Goal: Task Accomplishment & Management: Manage account settings

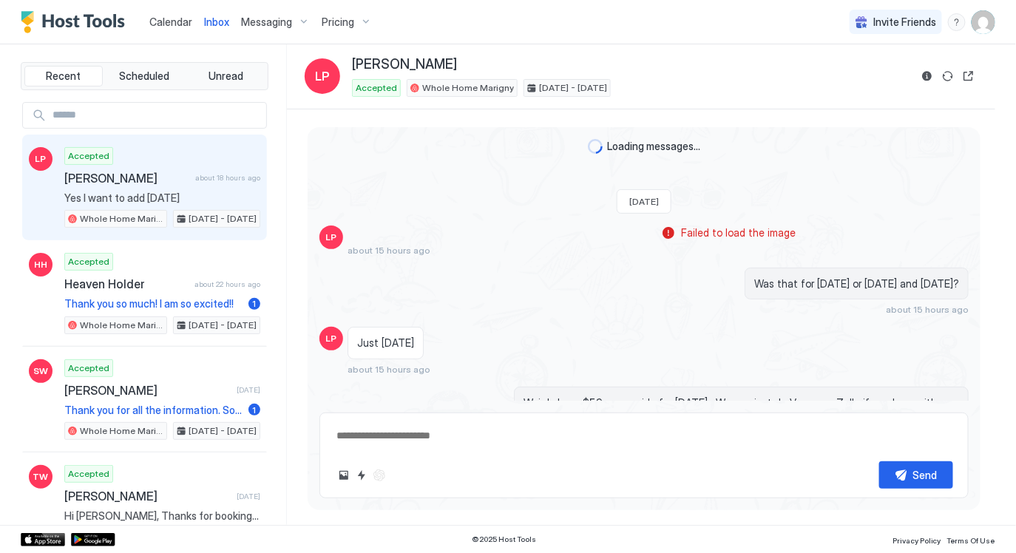
scroll to position [1030, 0]
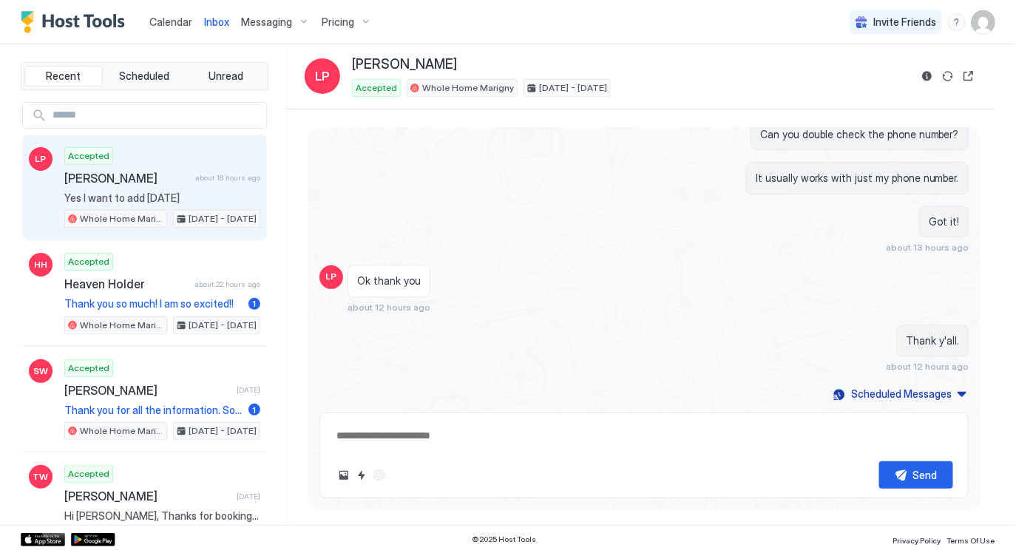
type textarea "*"
click at [175, 16] on span "Calendar" at bounding box center [170, 22] width 43 height 13
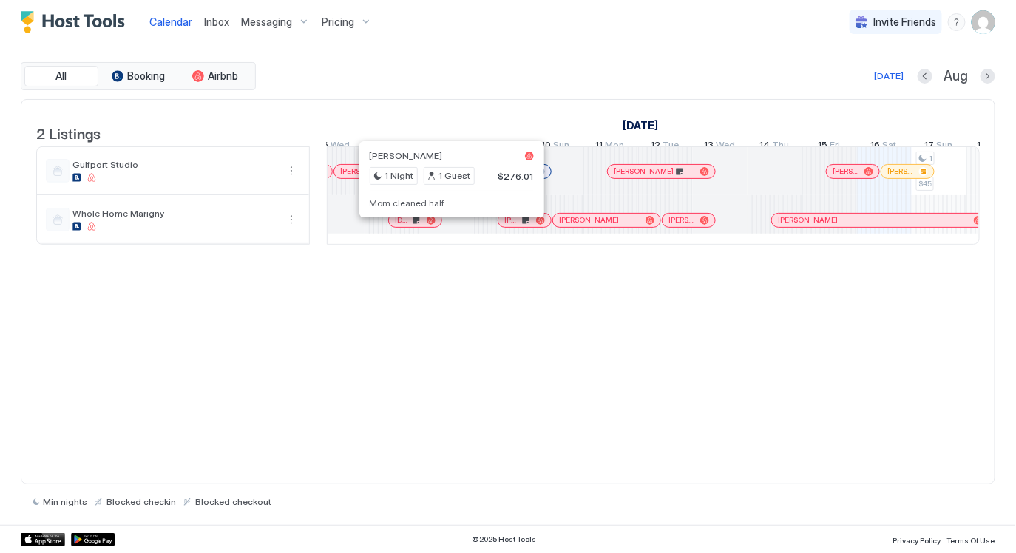
scroll to position [0, 286]
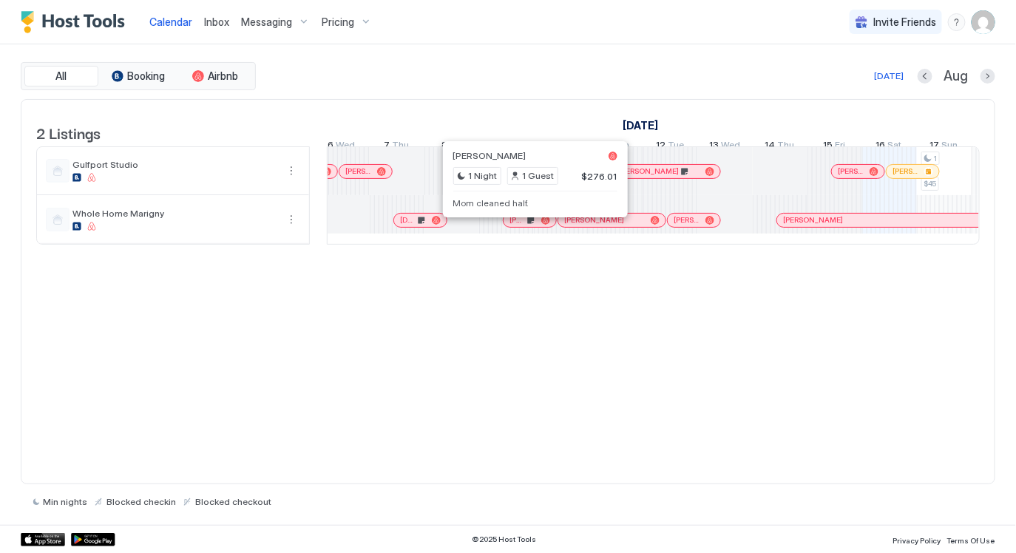
click at [530, 226] on div at bounding box center [531, 221] width 12 height 12
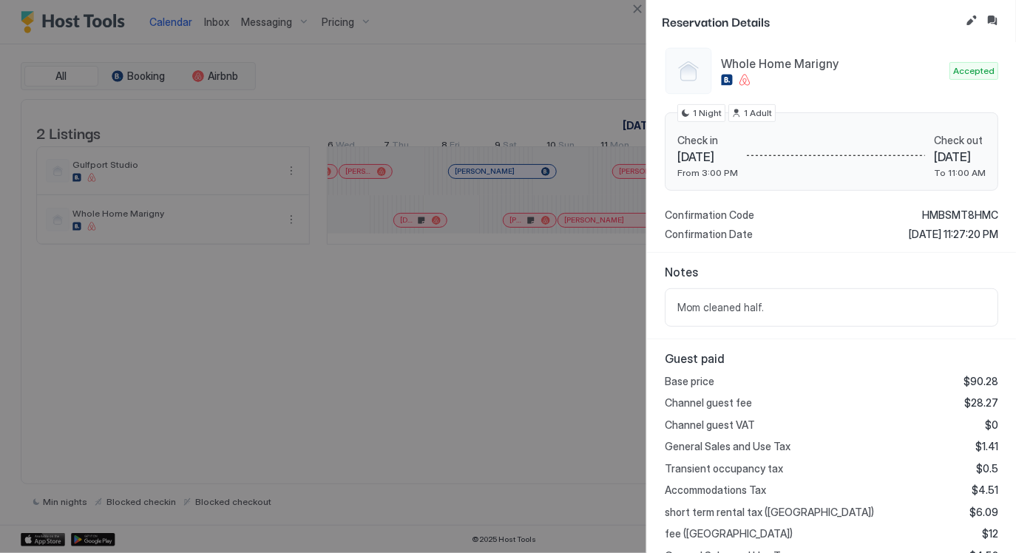
scroll to position [433, 0]
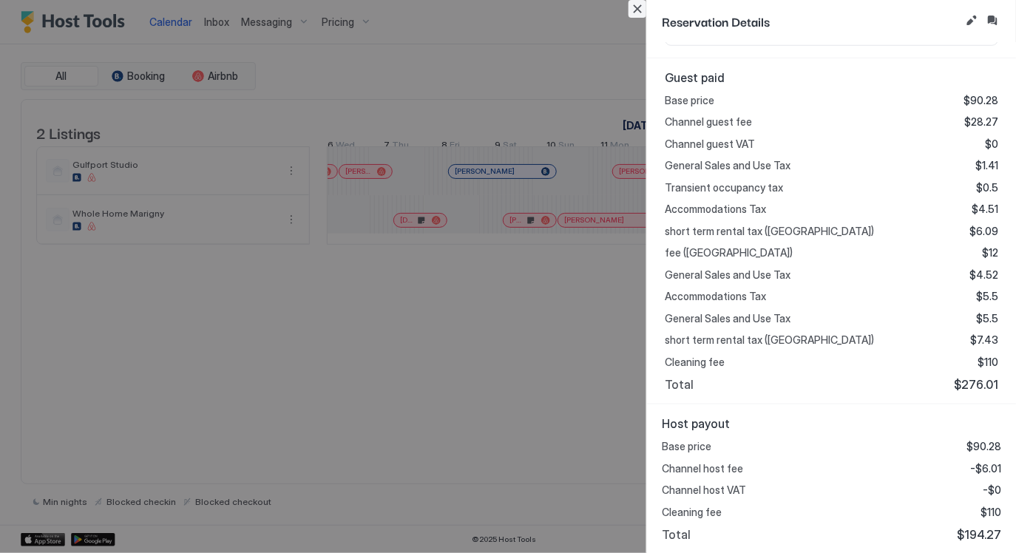
click at [640, 12] on button "Close" at bounding box center [638, 9] width 18 height 18
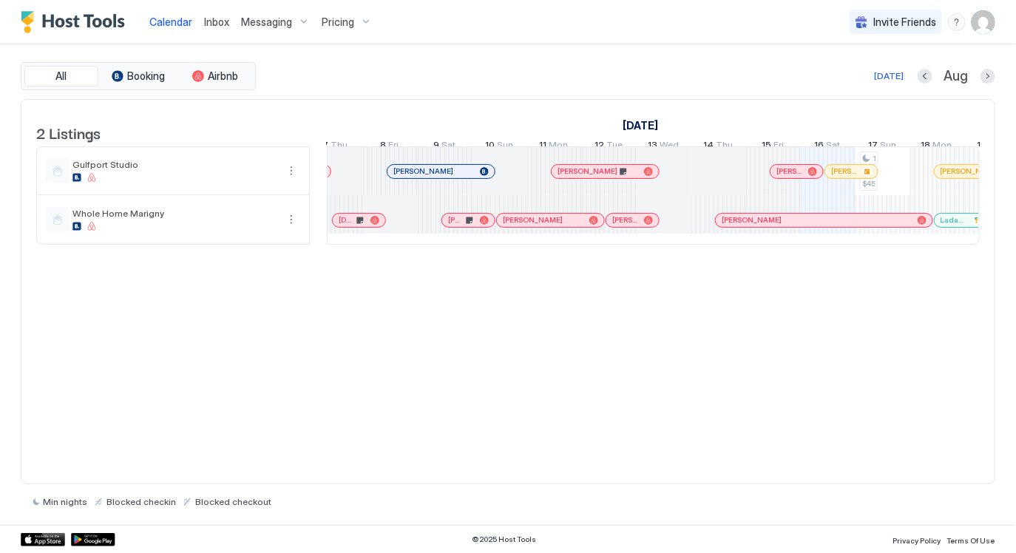
scroll to position [0, 0]
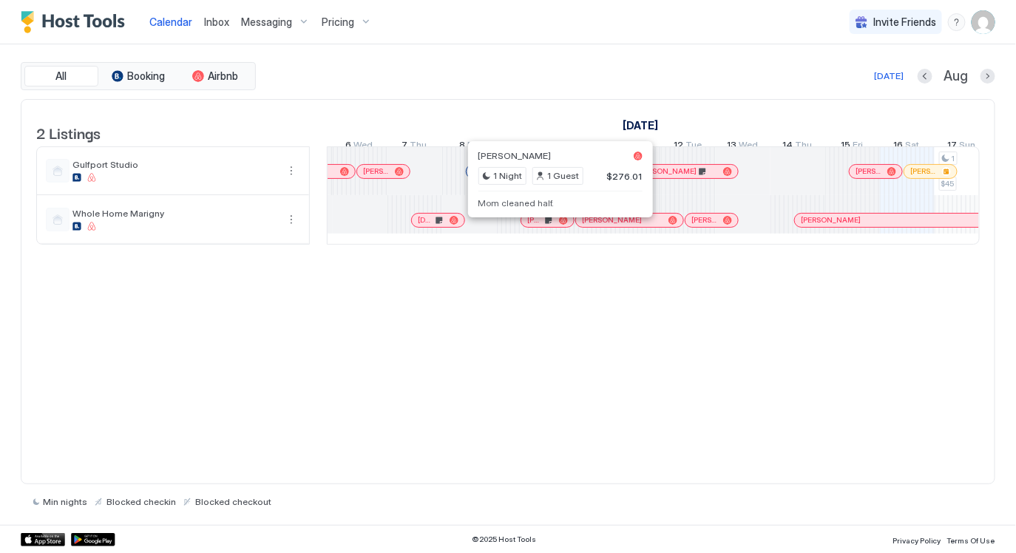
click at [542, 226] on div at bounding box center [543, 221] width 12 height 12
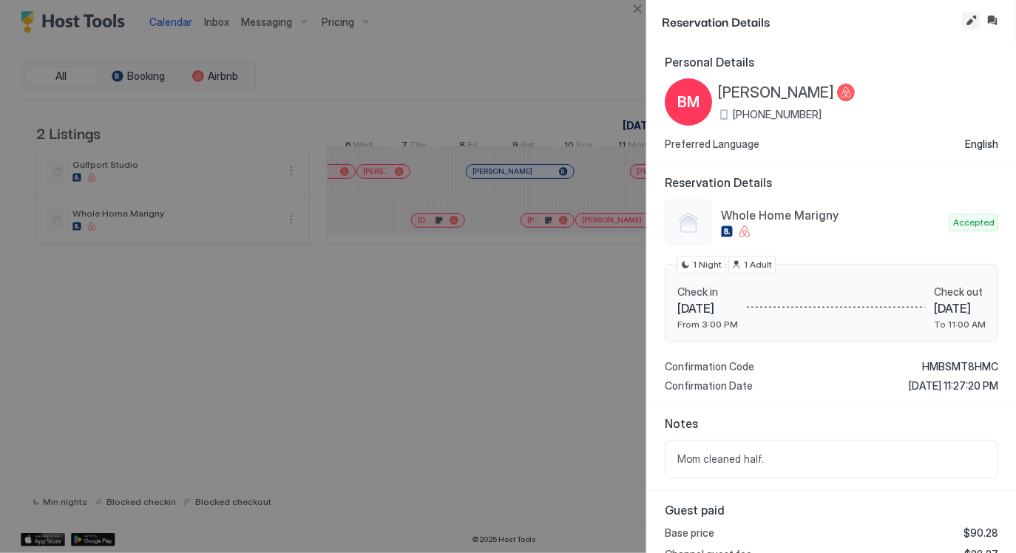
click at [969, 21] on button "Edit reservation" at bounding box center [972, 21] width 18 height 18
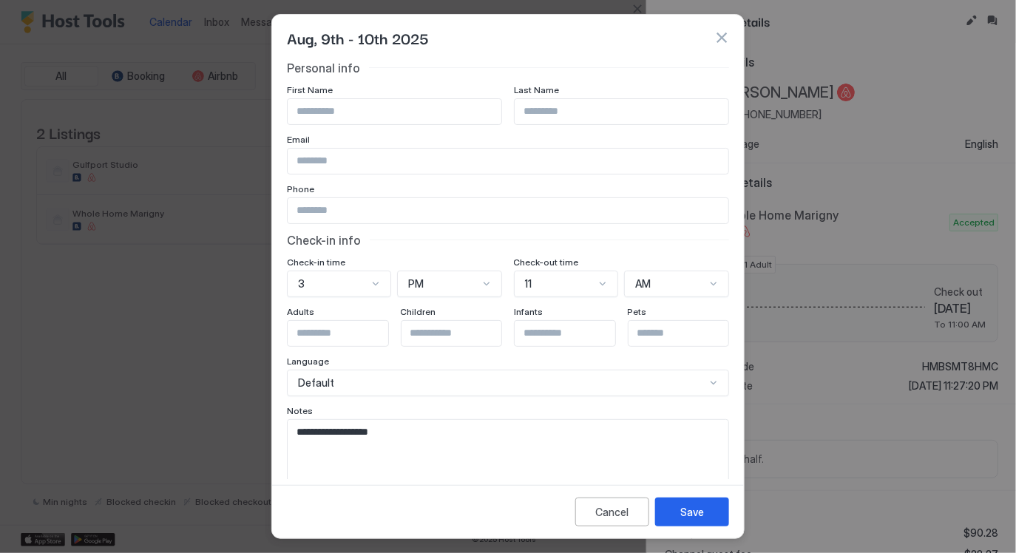
click at [507, 439] on textarea "**********" at bounding box center [508, 456] width 441 height 72
type textarea "**********"
click at [685, 507] on div "Save" at bounding box center [693, 513] width 24 height 16
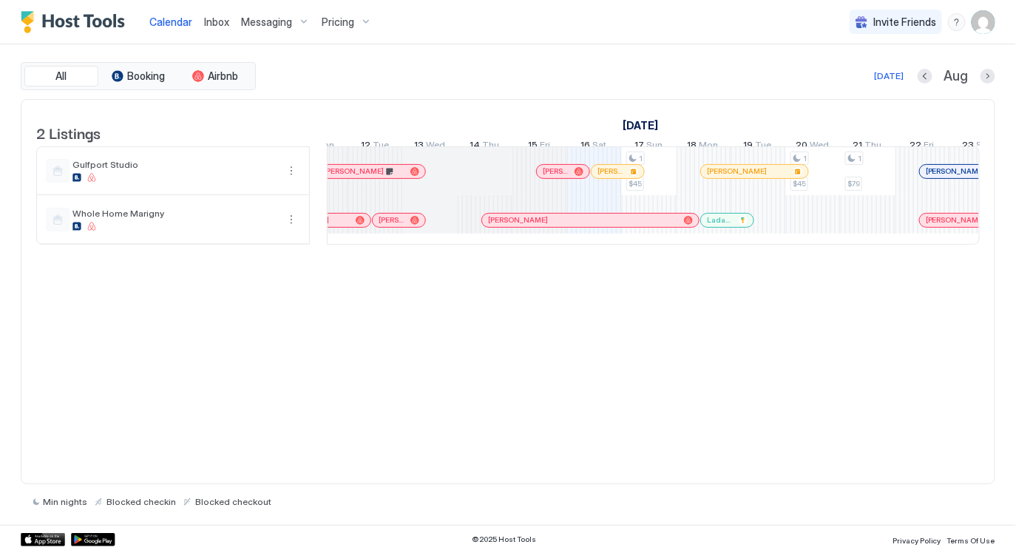
scroll to position [0, 627]
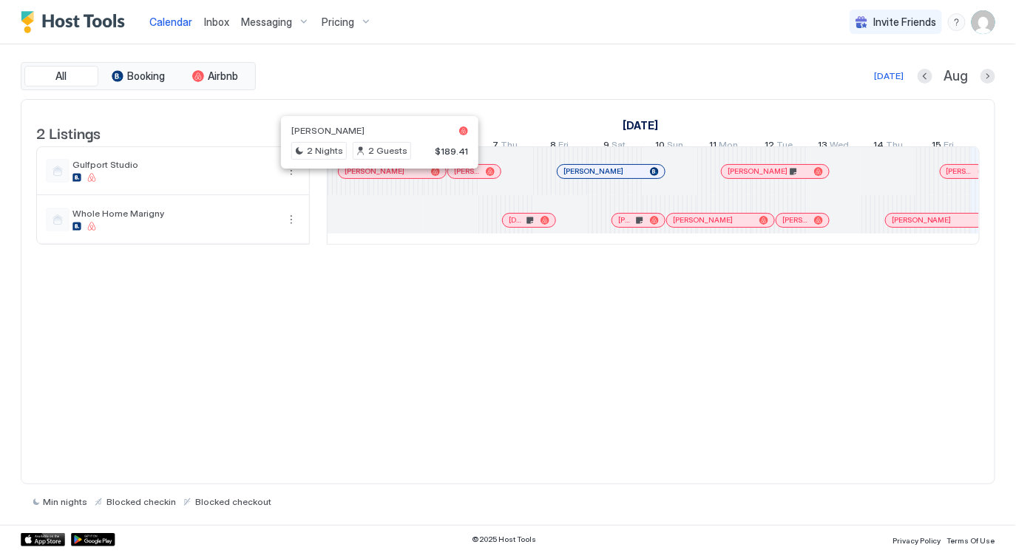
click at [373, 178] on div at bounding box center [373, 172] width 12 height 12
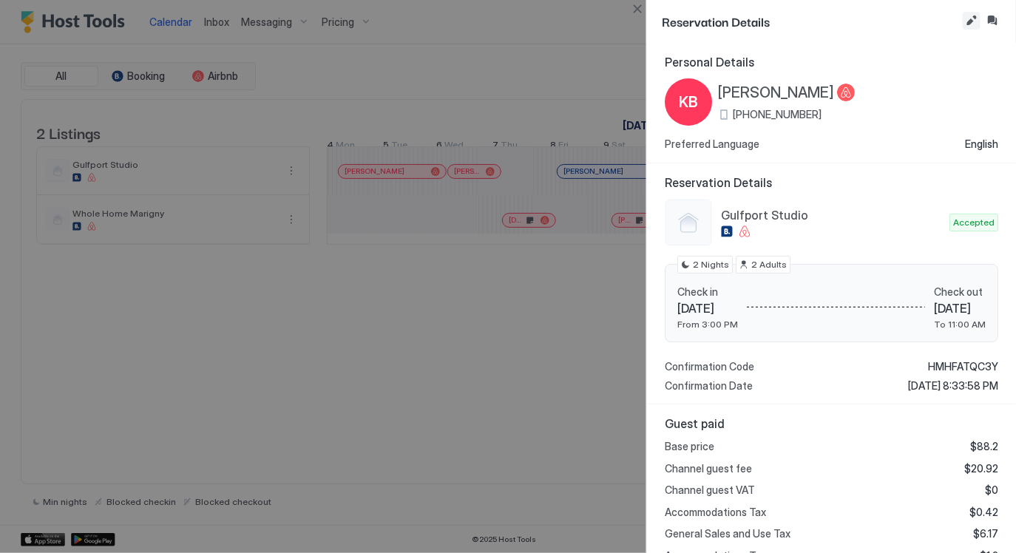
click at [971, 19] on button "Edit reservation" at bounding box center [972, 21] width 18 height 18
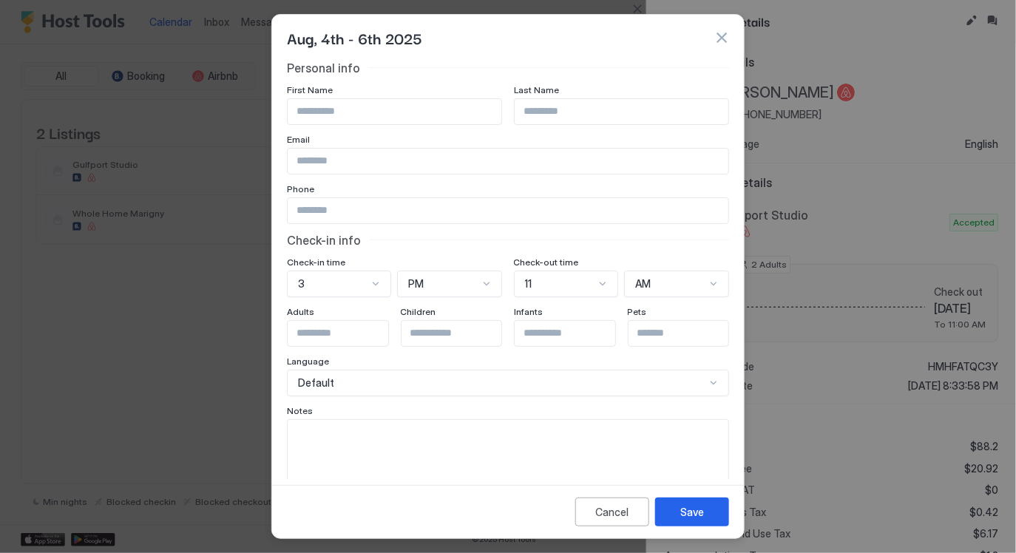
click at [461, 439] on textarea "Input Field" at bounding box center [508, 456] width 441 height 72
type textarea "**********"
click at [693, 510] on div "Save" at bounding box center [693, 513] width 24 height 16
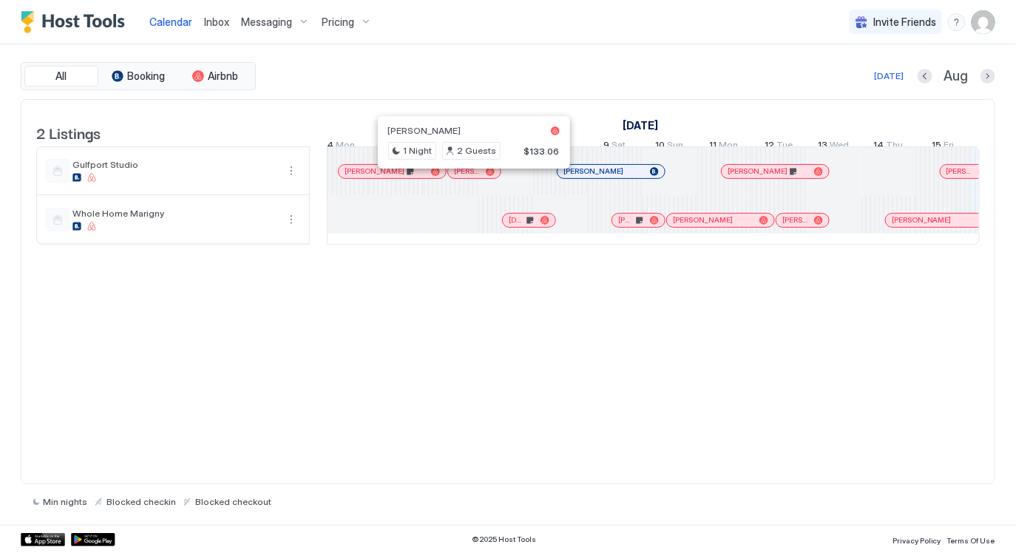
click at [469, 178] on div at bounding box center [469, 172] width 12 height 12
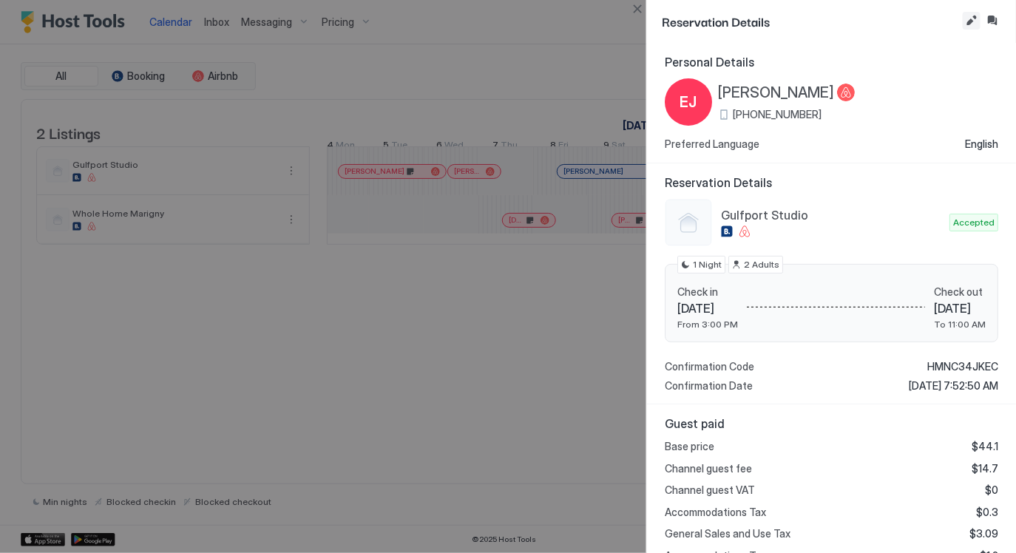
click at [971, 17] on button "Edit reservation" at bounding box center [972, 21] width 18 height 18
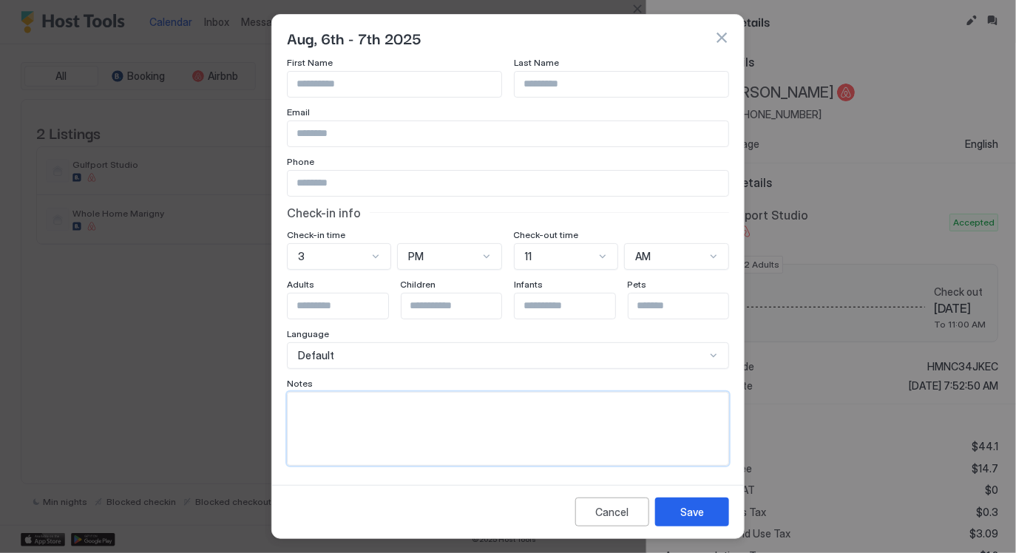
click at [505, 445] on textarea "Input Field" at bounding box center [508, 429] width 441 height 72
type textarea "**********"
click at [696, 510] on div "Save" at bounding box center [693, 513] width 24 height 16
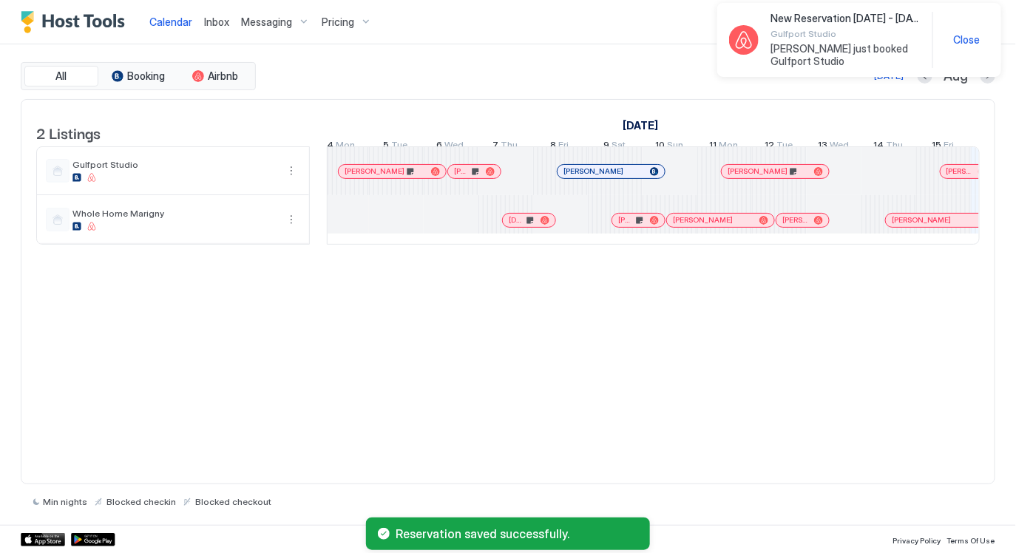
click at [974, 34] on span "Close" at bounding box center [967, 39] width 27 height 13
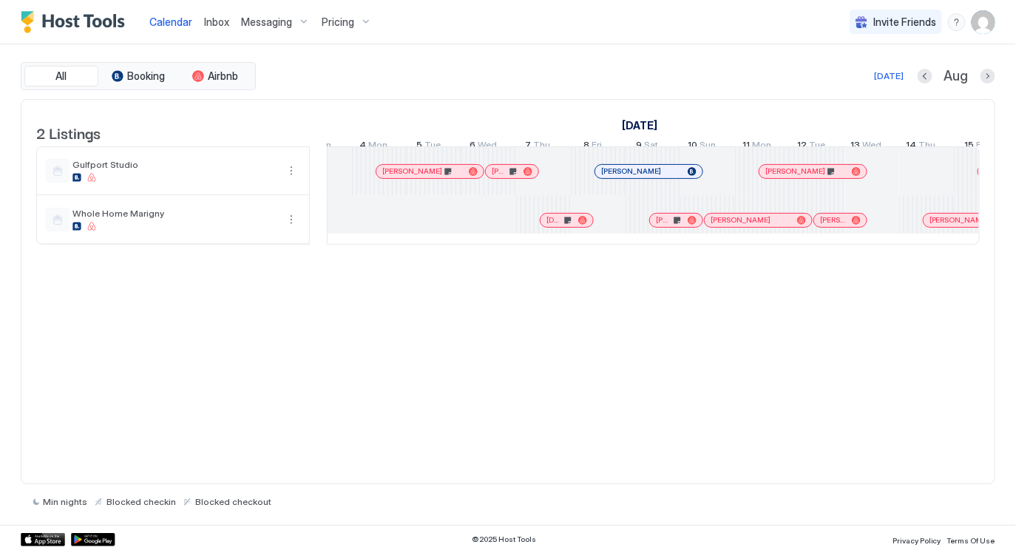
scroll to position [0, 1235]
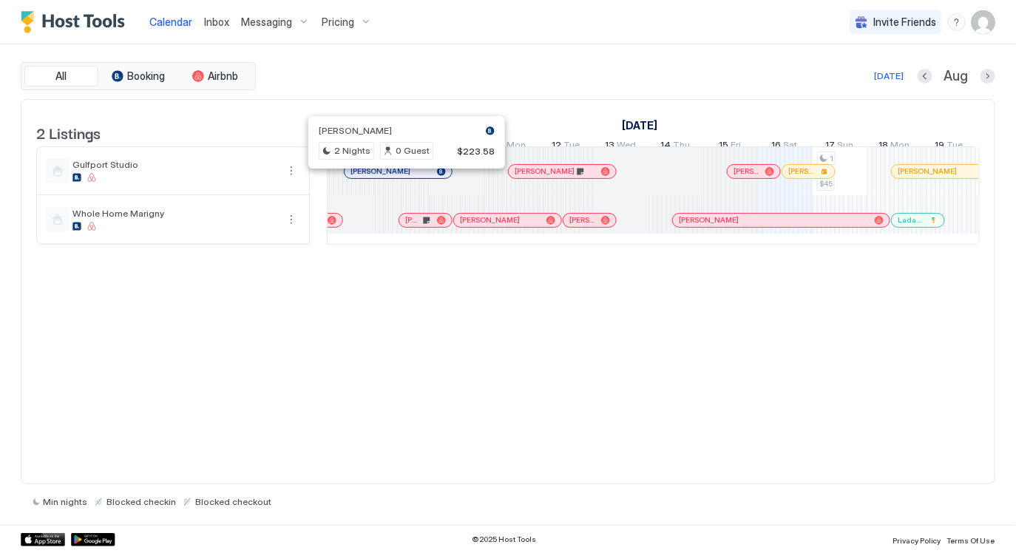
click at [402, 178] on div at bounding box center [402, 172] width 12 height 12
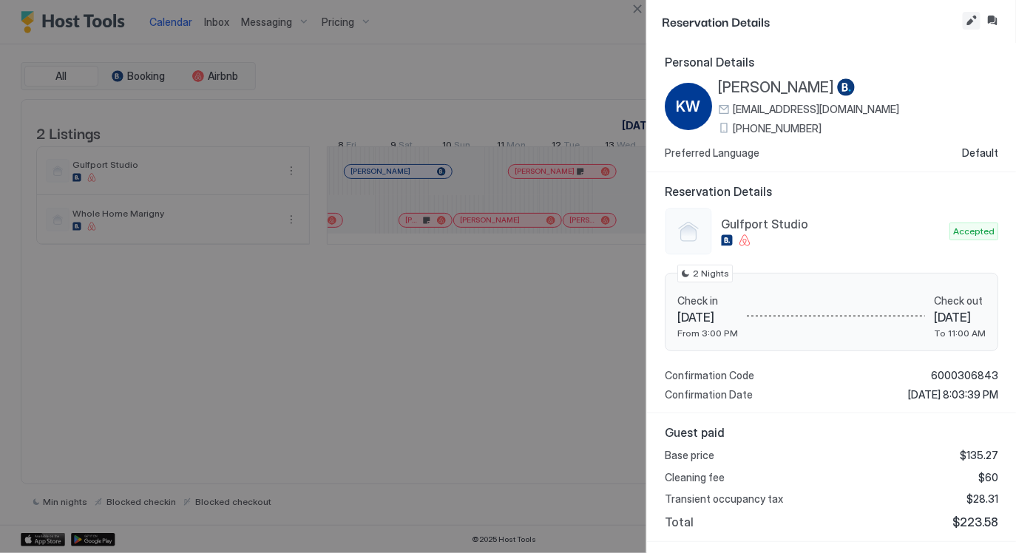
click at [971, 18] on button "Edit reservation" at bounding box center [972, 21] width 18 height 18
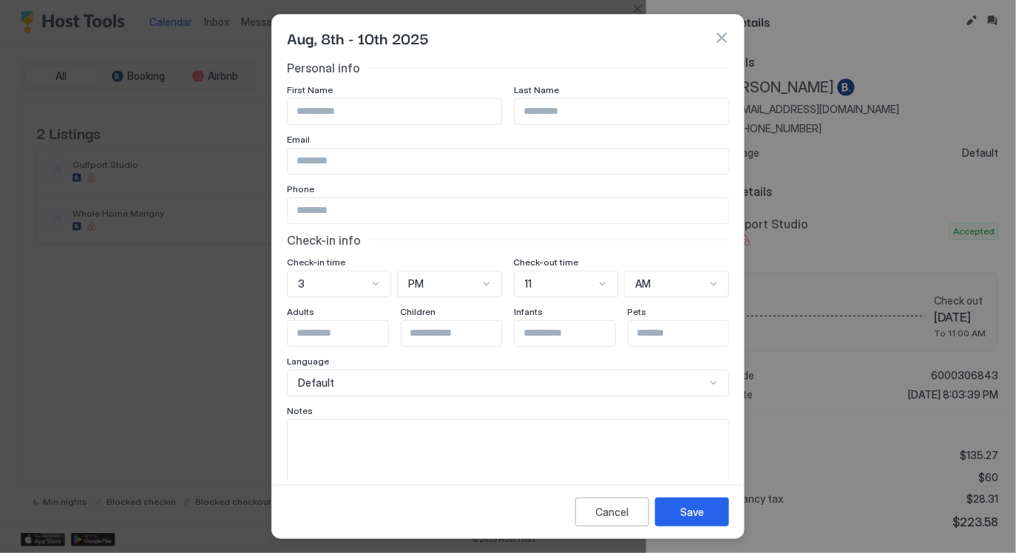
scroll to position [27, 0]
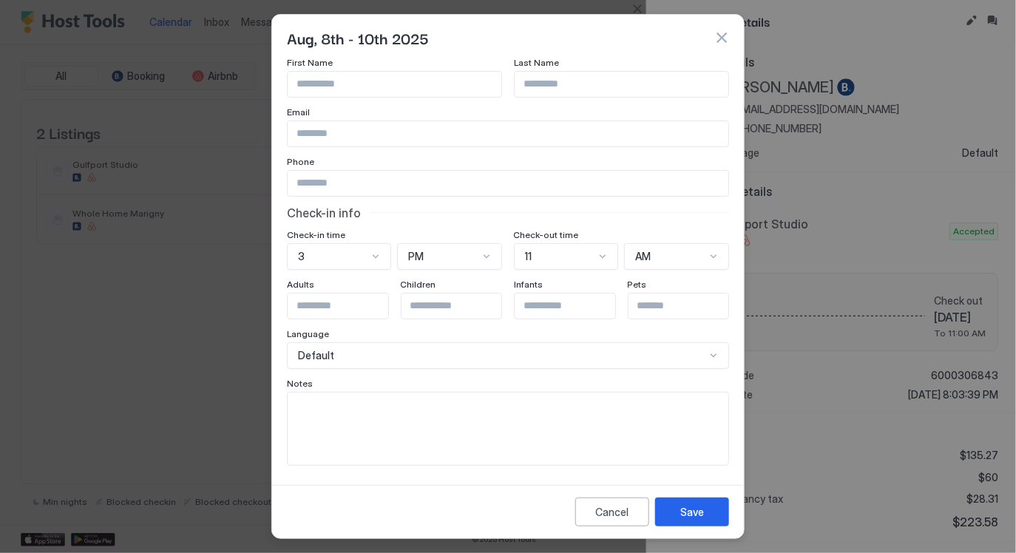
click at [500, 414] on textarea "Input Field" at bounding box center [508, 429] width 441 height 72
type textarea "**********"
click at [701, 515] on div "Save" at bounding box center [693, 513] width 24 height 16
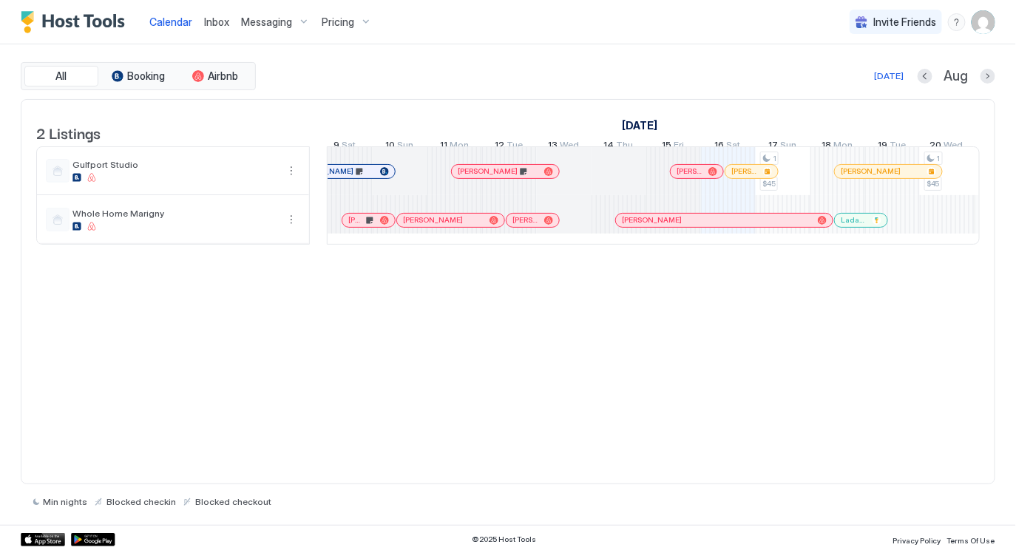
scroll to position [0, 1547]
click at [479, 178] on div at bounding box center [480, 172] width 12 height 12
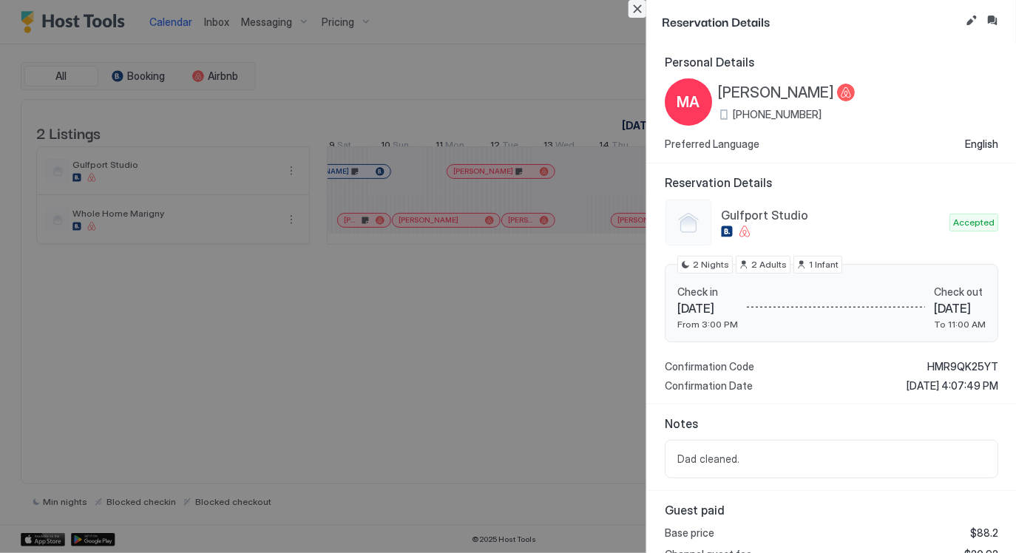
click at [631, 11] on button "Close" at bounding box center [638, 9] width 18 height 18
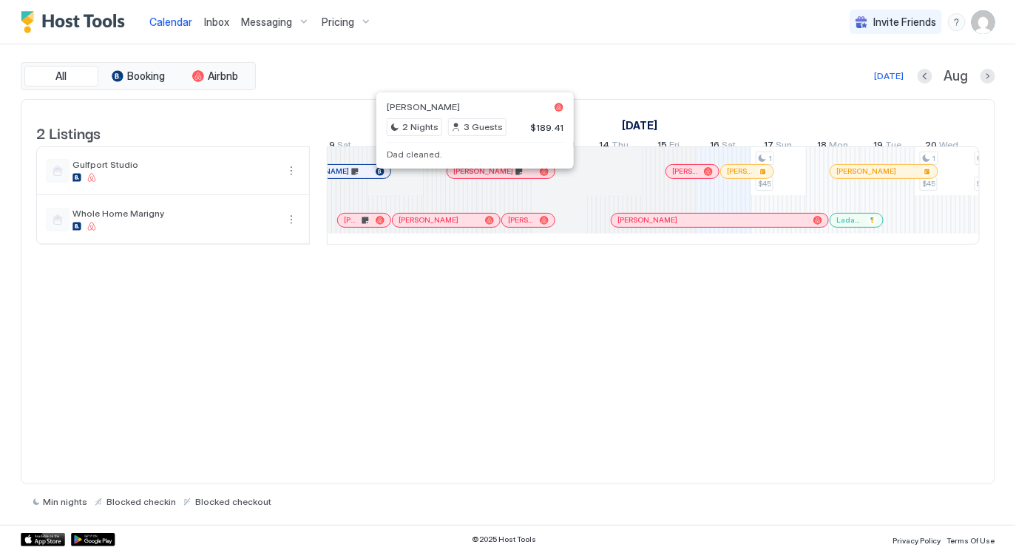
click at [470, 178] on div at bounding box center [471, 172] width 12 height 12
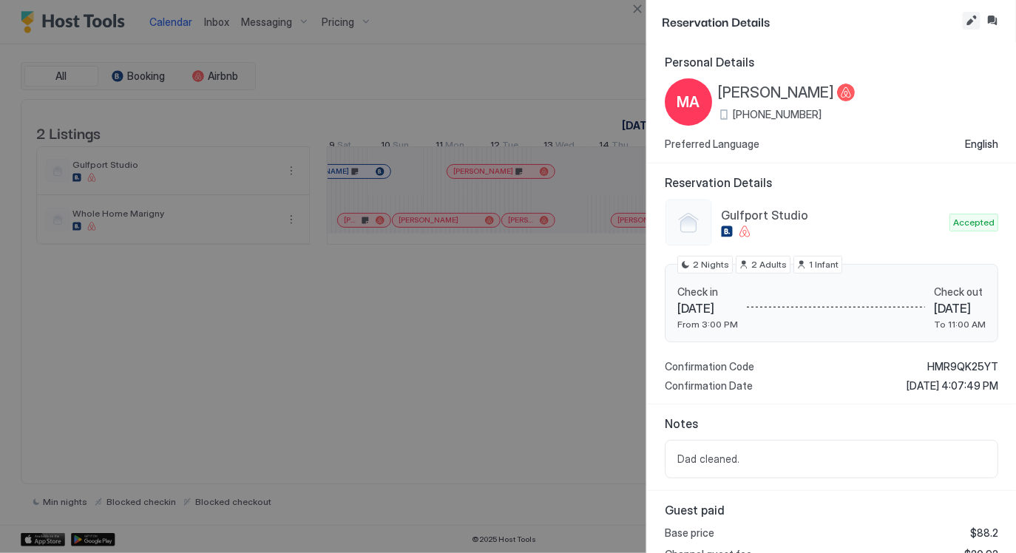
click at [967, 24] on button "Edit reservation" at bounding box center [972, 21] width 18 height 18
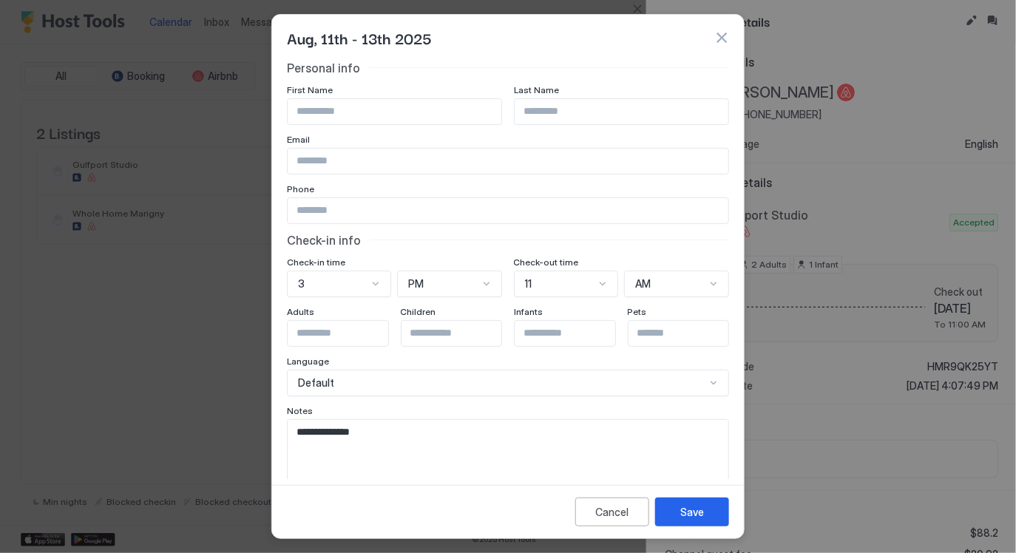
scroll to position [27, 0]
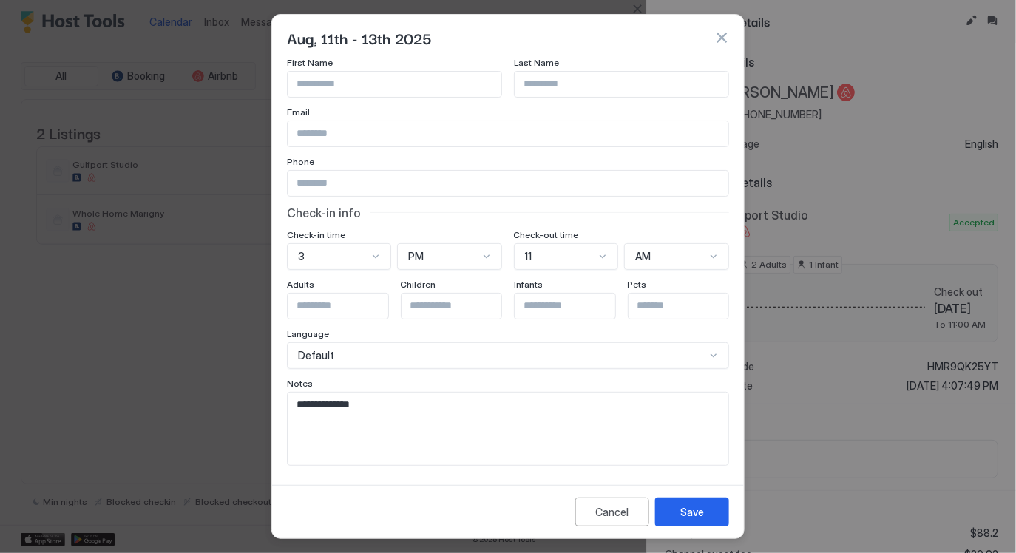
click at [484, 413] on textarea "**********" at bounding box center [508, 429] width 441 height 72
type textarea "**********"
click at [711, 514] on button "Save" at bounding box center [692, 512] width 74 height 29
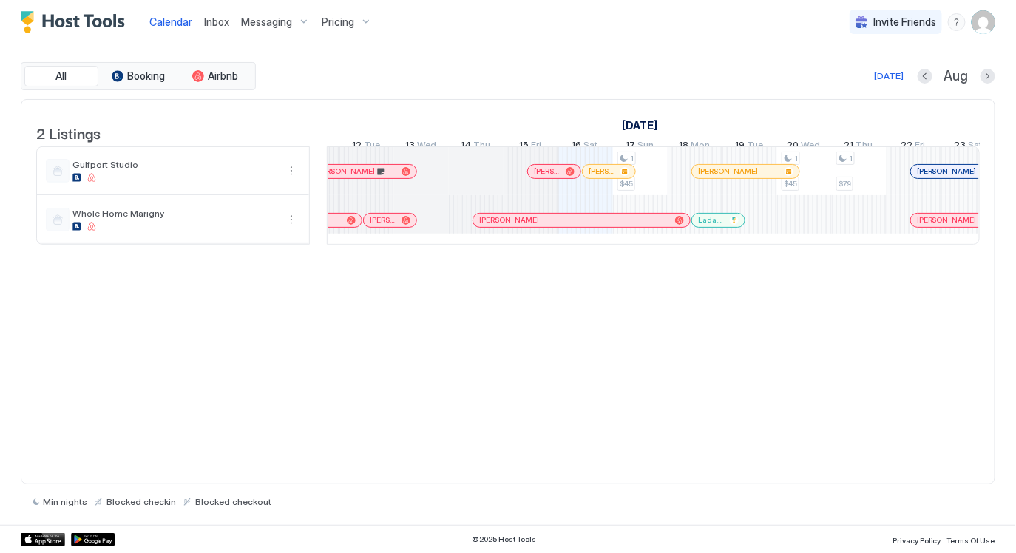
scroll to position [0, 1687]
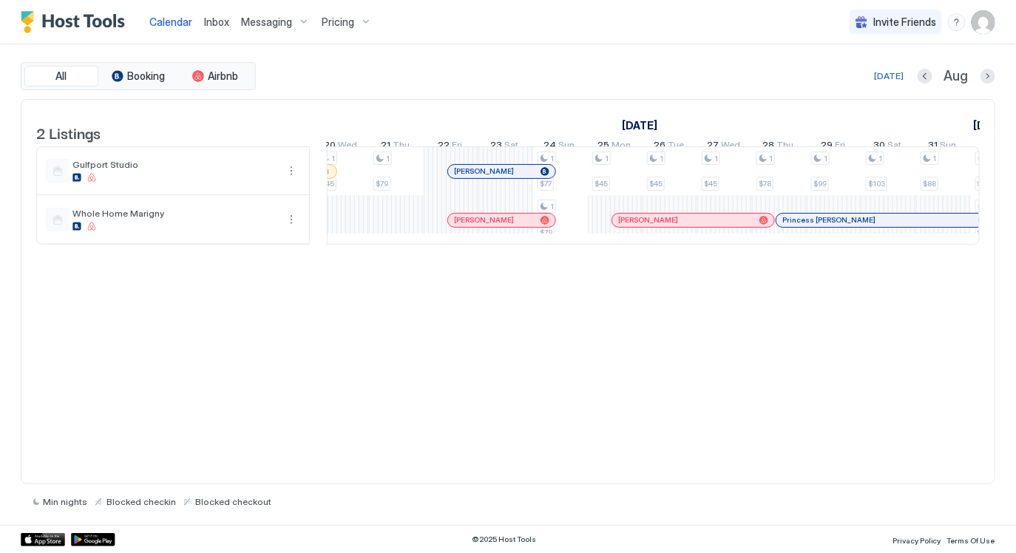
click at [492, 226] on div at bounding box center [493, 221] width 12 height 12
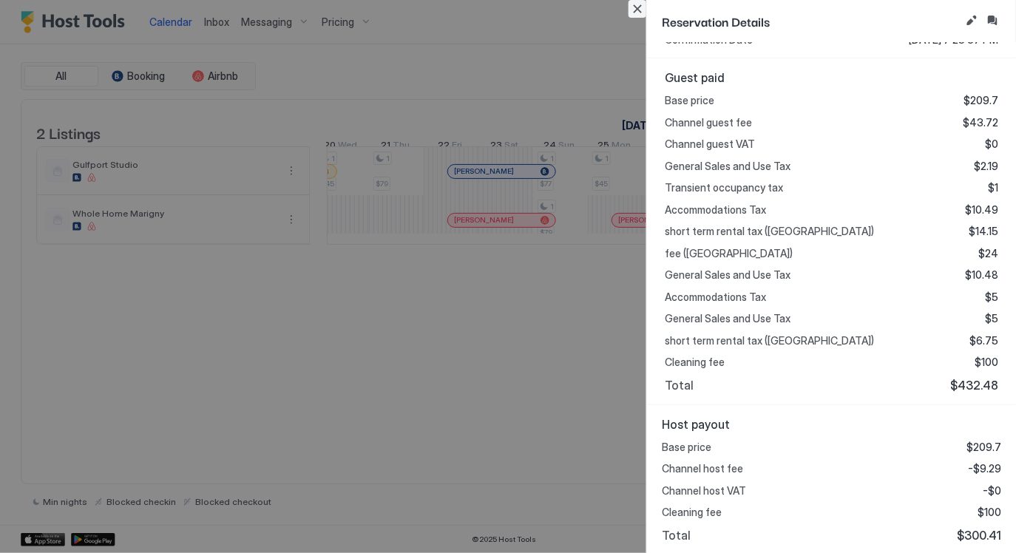
click at [638, 5] on button "Close" at bounding box center [638, 9] width 18 height 18
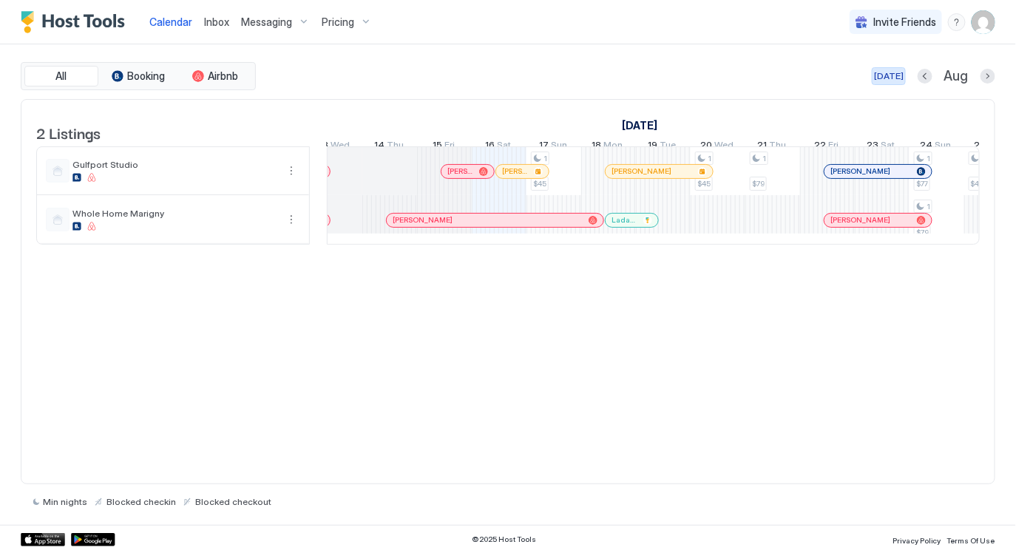
click at [890, 70] on div "[DATE]" at bounding box center [889, 76] width 30 height 13
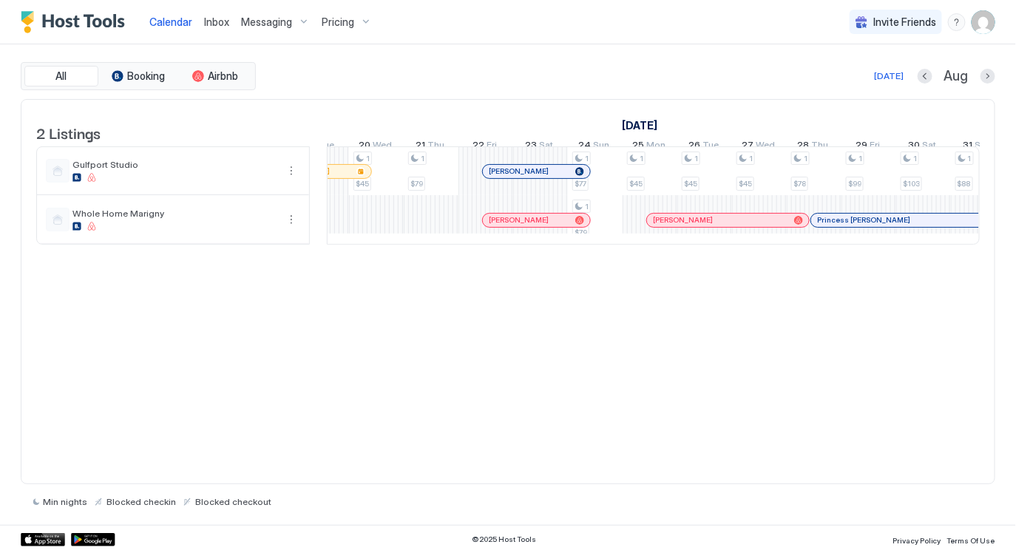
scroll to position [0, 1050]
